Goal: Navigation & Orientation: Understand site structure

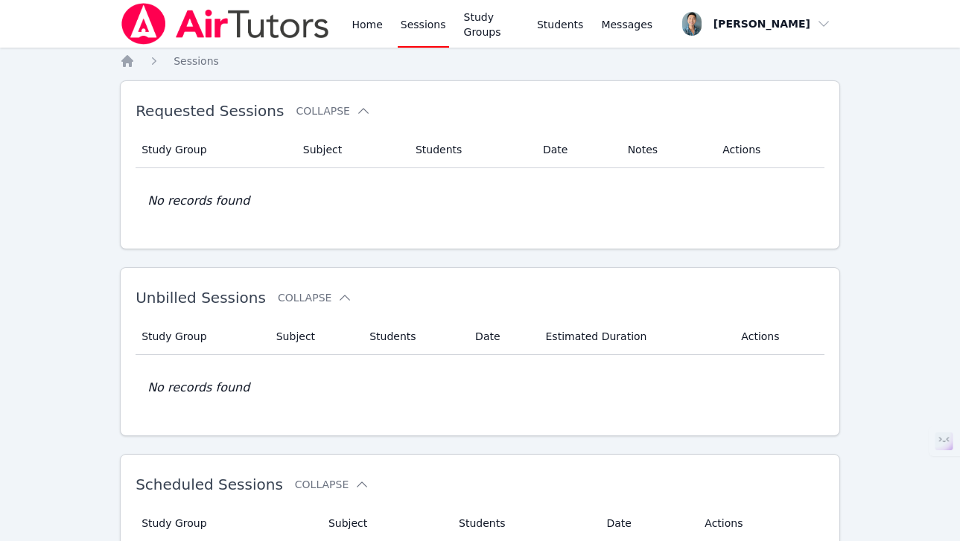
click at [364, 20] on link "Home" at bounding box center [366, 24] width 36 height 48
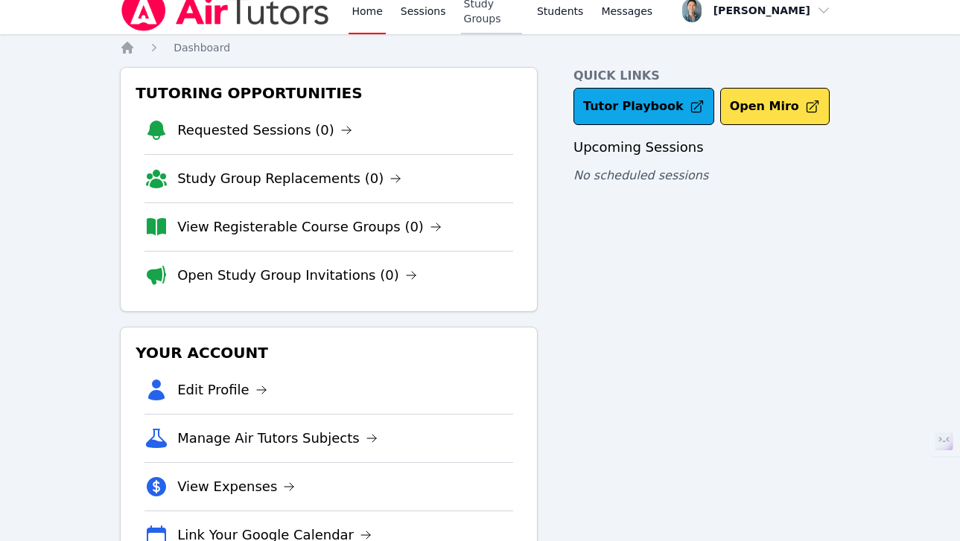
click at [488, 19] on link "Study Groups" at bounding box center [491, 11] width 61 height 48
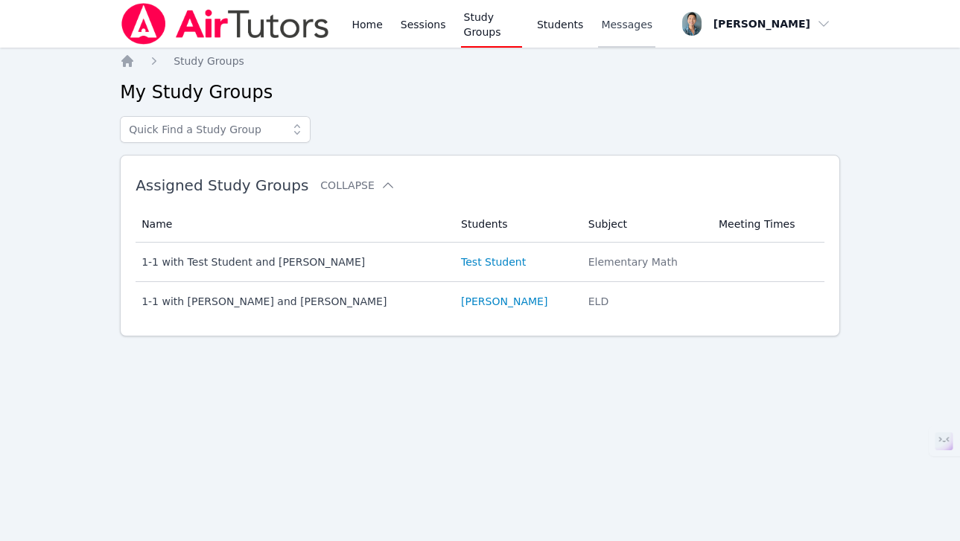
click at [621, 28] on span "Messages" at bounding box center [626, 24] width 51 height 15
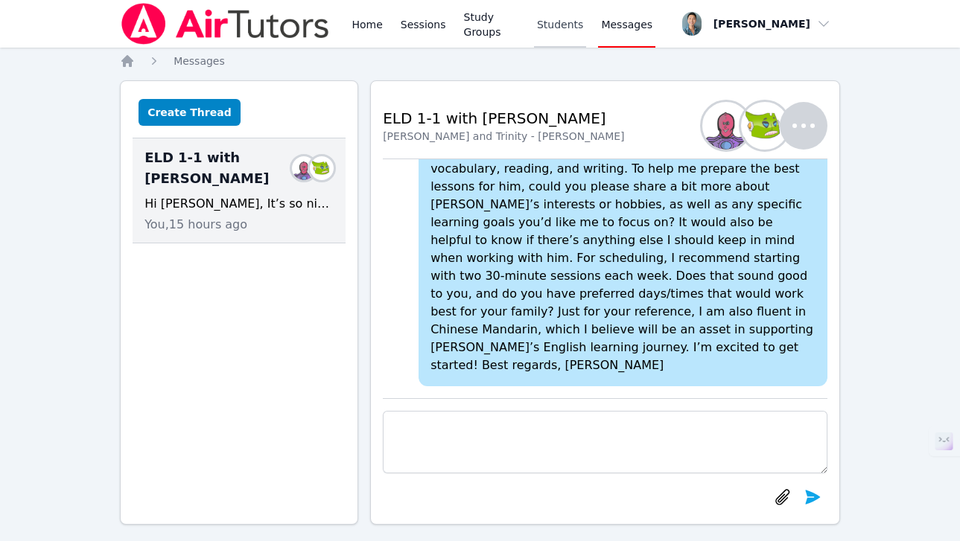
click at [570, 25] on link "Students" at bounding box center [560, 24] width 52 height 48
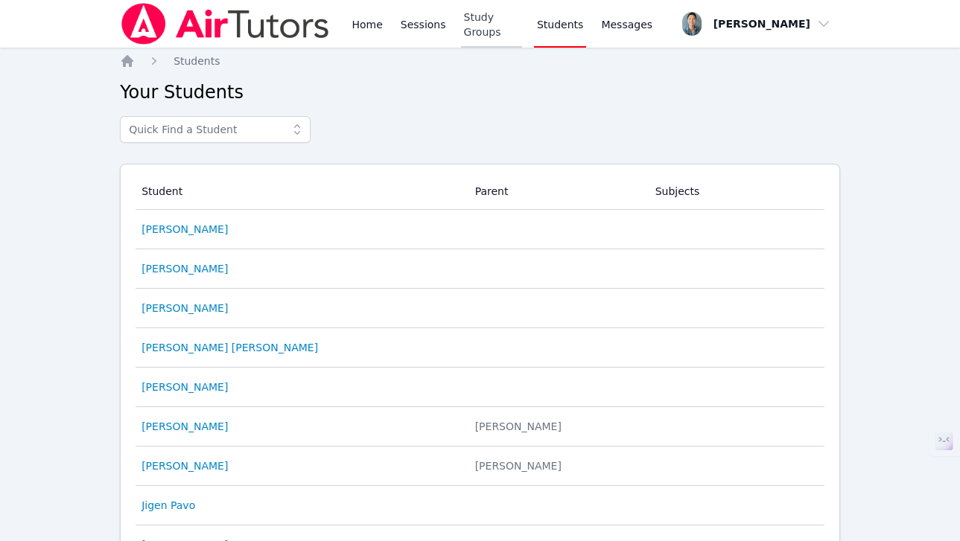
click at [480, 34] on link "Study Groups" at bounding box center [491, 24] width 61 height 48
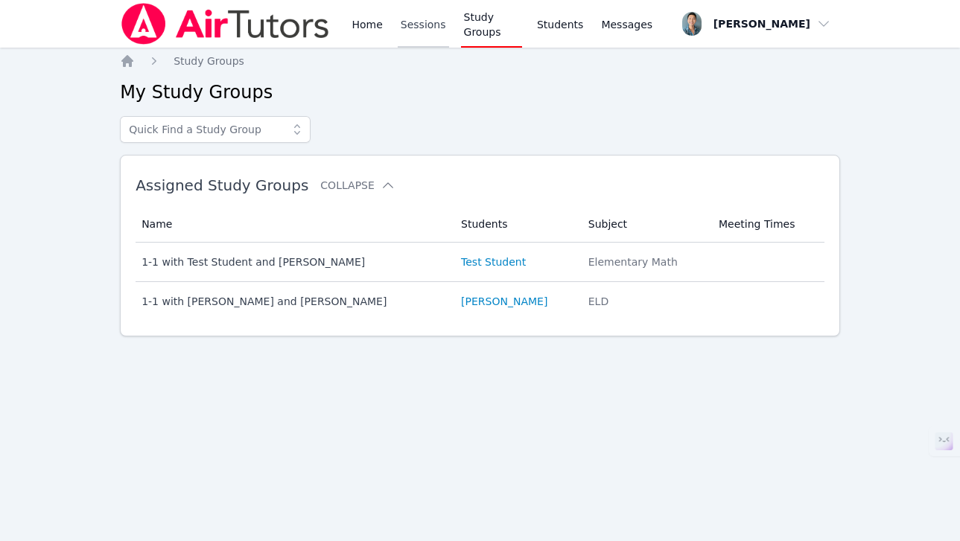
click at [438, 30] on link "Sessions" at bounding box center [423, 24] width 51 height 48
